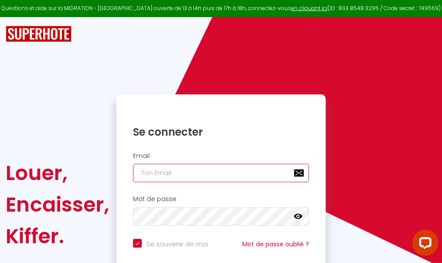
click at [258, 173] on input "email" at bounding box center [221, 173] width 176 height 18
type input "m"
checkbox input "true"
type input "ma"
checkbox input "true"
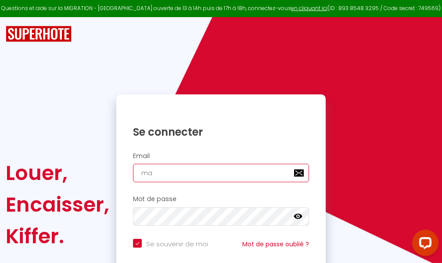
type input "mar"
checkbox input "true"
type input "marc"
checkbox input "true"
type input "marcd"
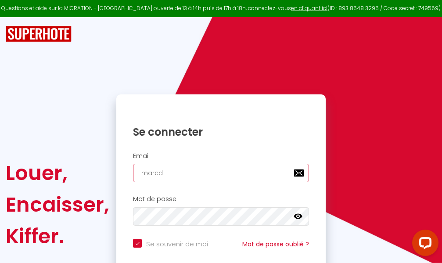
checkbox input "true"
type input "marcdp"
checkbox input "true"
type input "marcdpo"
checkbox input "true"
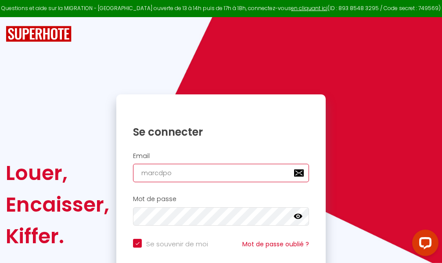
type input "marcdpoz"
checkbox input "true"
type input "marcdpoz."
checkbox input "true"
type input "marcdpoz.l"
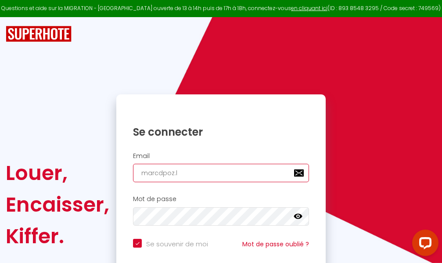
checkbox input "true"
type input "marcdpoz.lo"
checkbox input "true"
type input "marcdpoz.loc"
checkbox input "true"
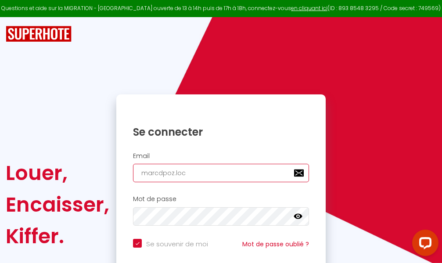
type input "marcdpoz.loca"
checkbox input "true"
type input "marcdpoz.locat"
checkbox input "true"
type input "marcdpoz.locati"
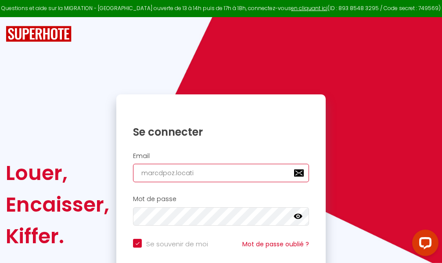
checkbox input "true"
type input "marcdpoz.locatio"
checkbox input "true"
type input "marcdpoz.location"
checkbox input "true"
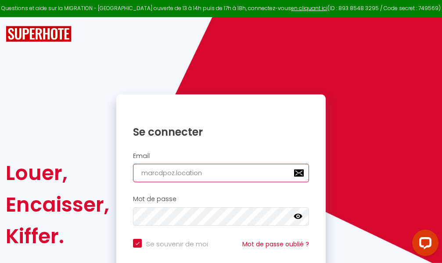
type input "marcdpoz.location@"
checkbox input "true"
type input "marcdpoz.location@g"
checkbox input "true"
type input "marcdpoz.location@gm"
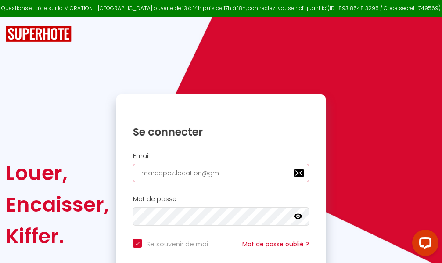
checkbox input "true"
type input "marcdpoz.location@gma"
checkbox input "true"
type input "marcdpoz.location@gmai"
checkbox input "true"
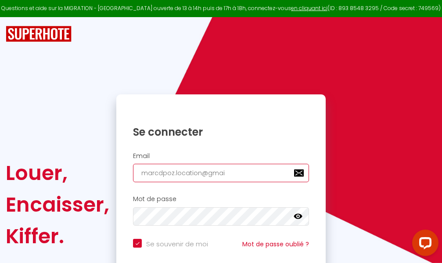
type input "[EMAIL_ADDRESS]"
checkbox input "true"
type input "[EMAIL_ADDRESS]."
checkbox input "true"
type input "marcdpoz.location@gmail.c"
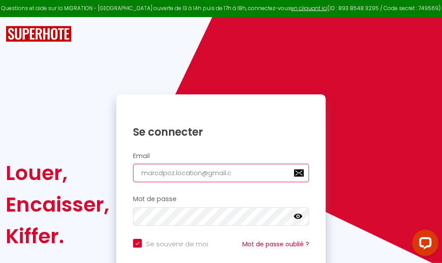
checkbox input "true"
type input "[EMAIL_ADDRESS][DOMAIN_NAME]"
checkbox input "true"
type input "[EMAIL_ADDRESS][DOMAIN_NAME]"
checkbox input "true"
